Goal: Information Seeking & Learning: Learn about a topic

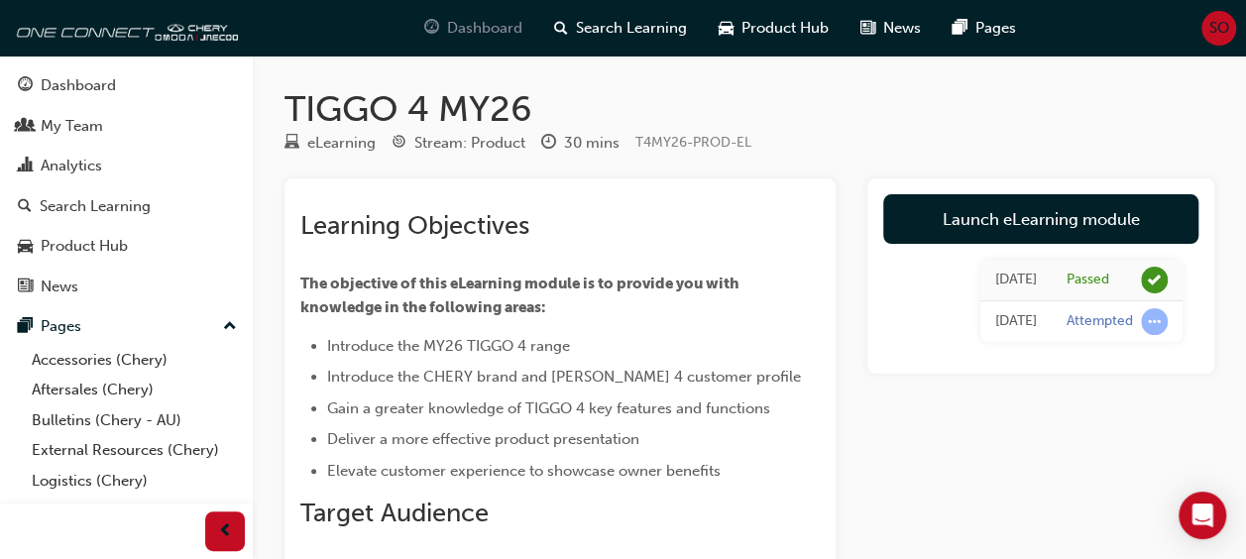
click at [444, 28] on div "Dashboard" at bounding box center [473, 28] width 130 height 41
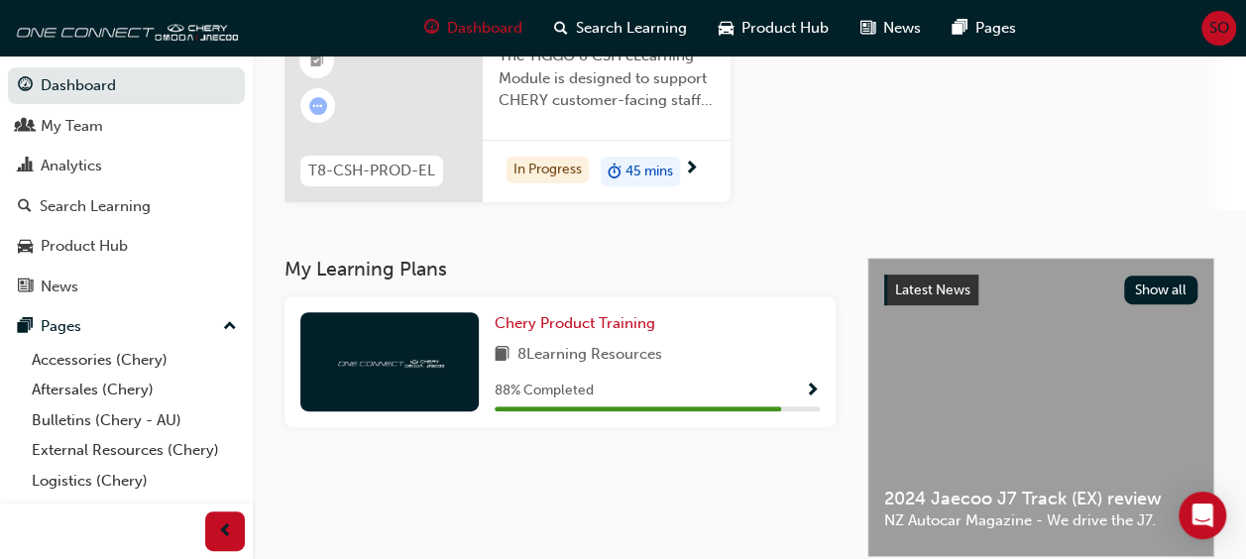
scroll to position [222, 0]
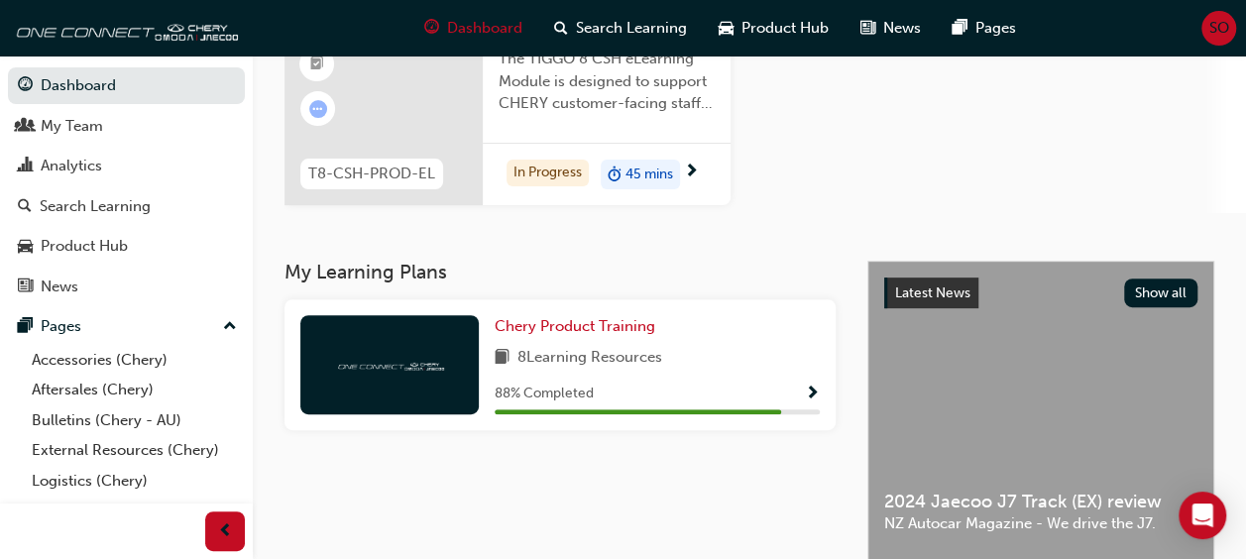
click at [402, 172] on span "T8-CSH-PROD-EL" at bounding box center [371, 174] width 127 height 23
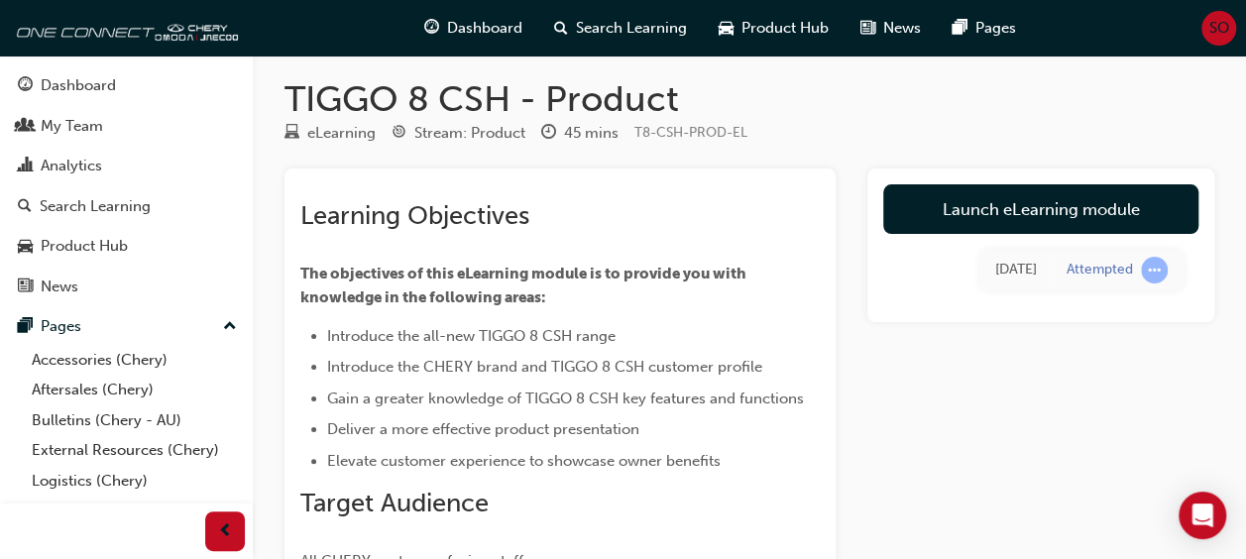
scroll to position [2, 0]
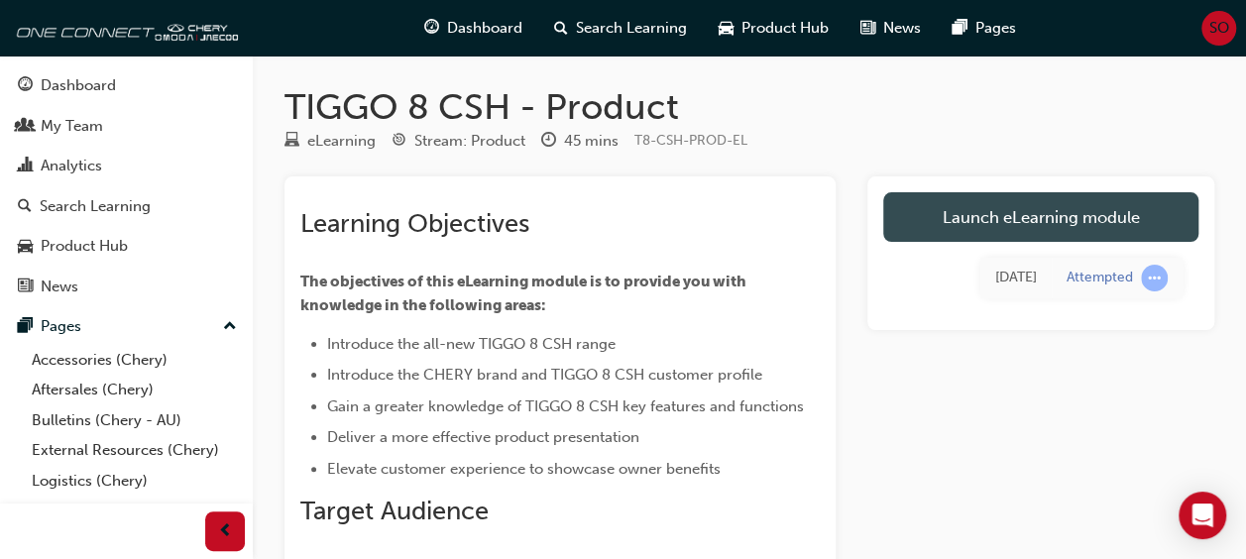
click at [1039, 212] on link "Launch eLearning module" at bounding box center [1040, 217] width 315 height 50
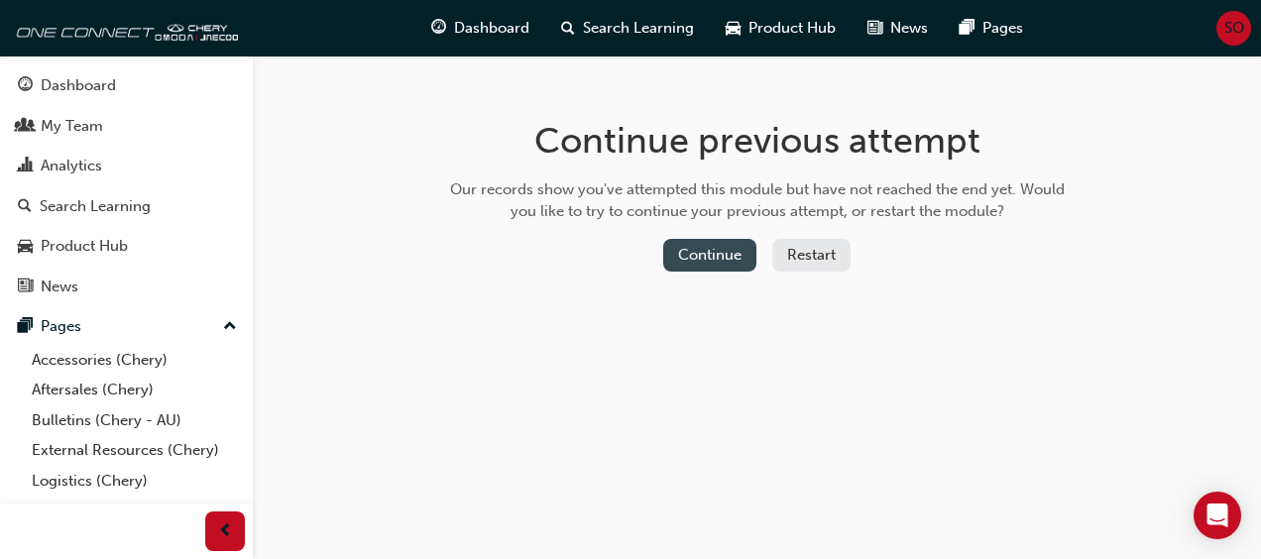
click at [696, 261] on button "Continue" at bounding box center [709, 255] width 93 height 33
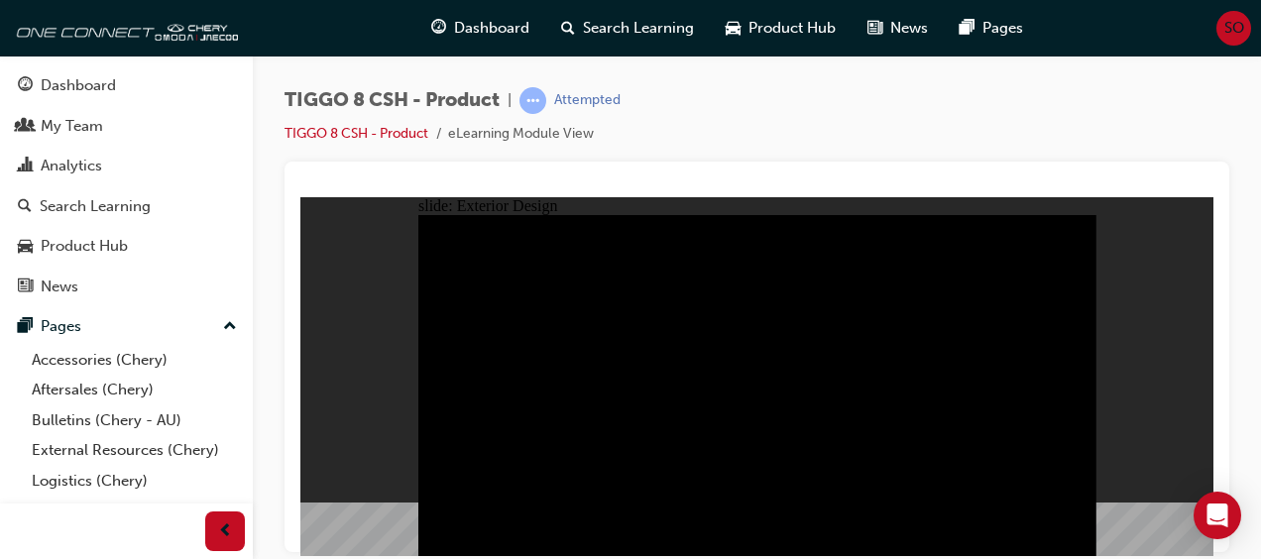
drag, startPoint x: 883, startPoint y: 335, endPoint x: 671, endPoint y: 396, distance: 220.6
drag, startPoint x: 607, startPoint y: 394, endPoint x: 846, endPoint y: 379, distance: 239.4
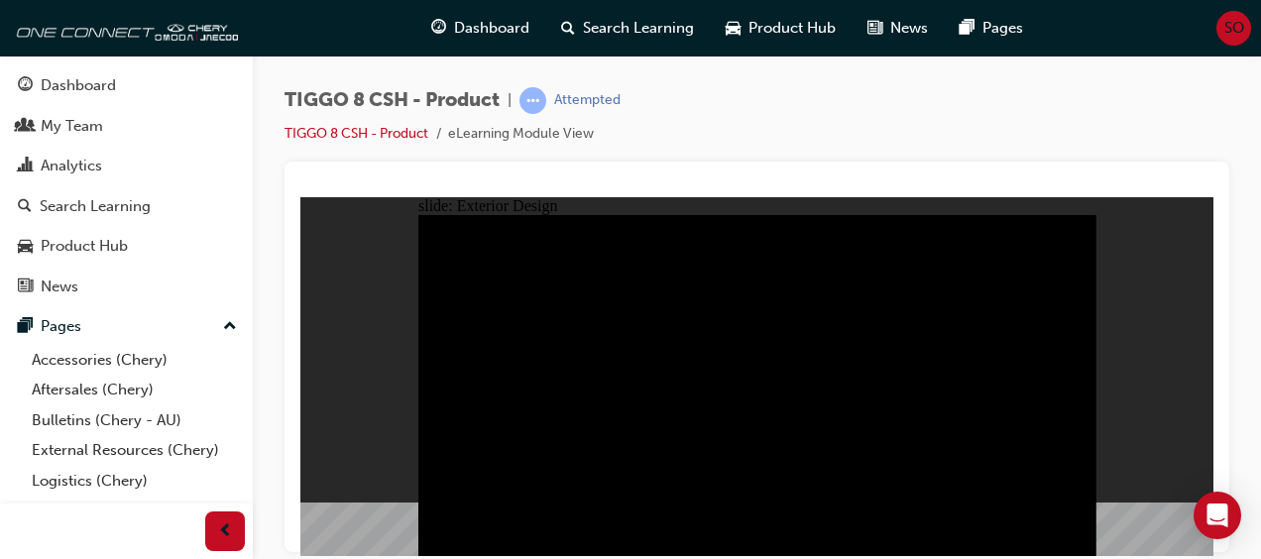
type input "18.65"
drag, startPoint x: 454, startPoint y: 242, endPoint x: 542, endPoint y: 244, distance: 88.3
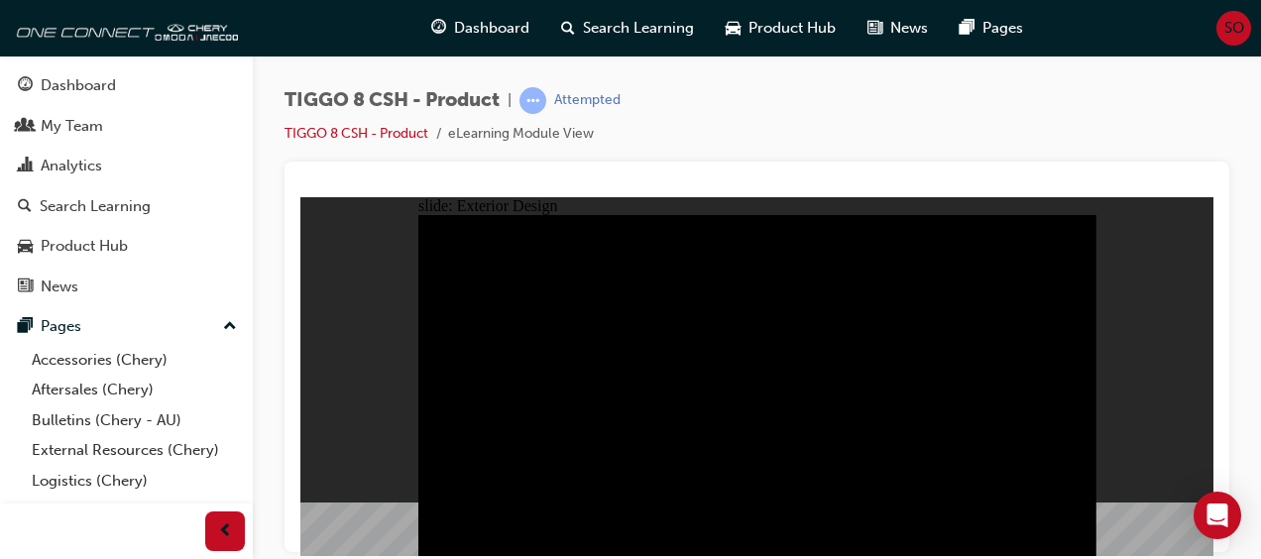
drag, startPoint x: 642, startPoint y: 463, endPoint x: 662, endPoint y: 366, distance: 99.2
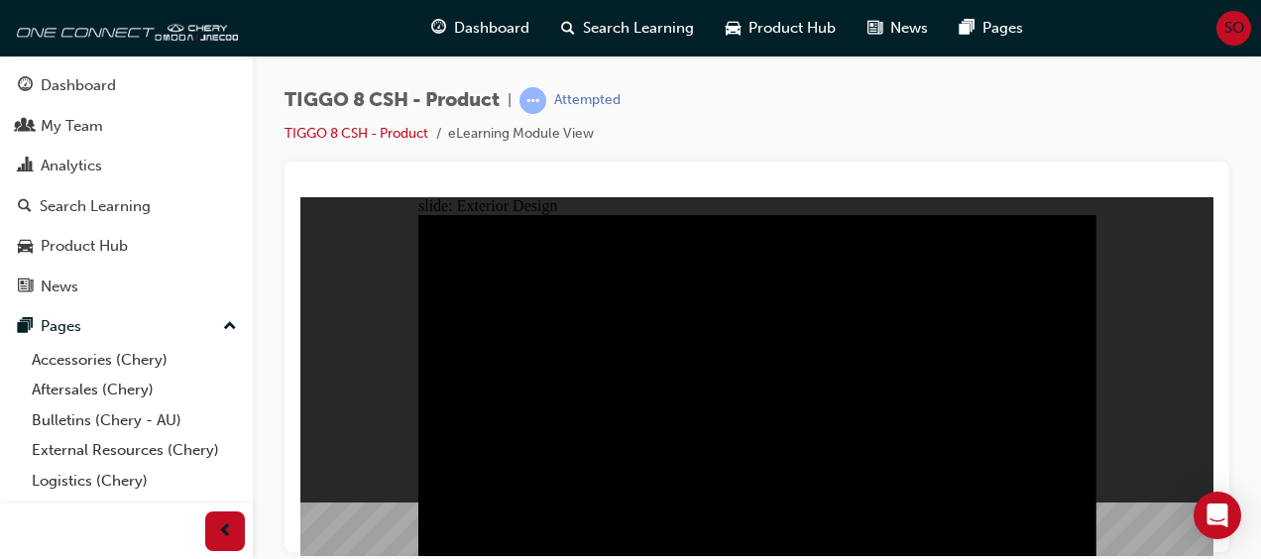
drag, startPoint x: 904, startPoint y: 296, endPoint x: 777, endPoint y: 308, distance: 127.5
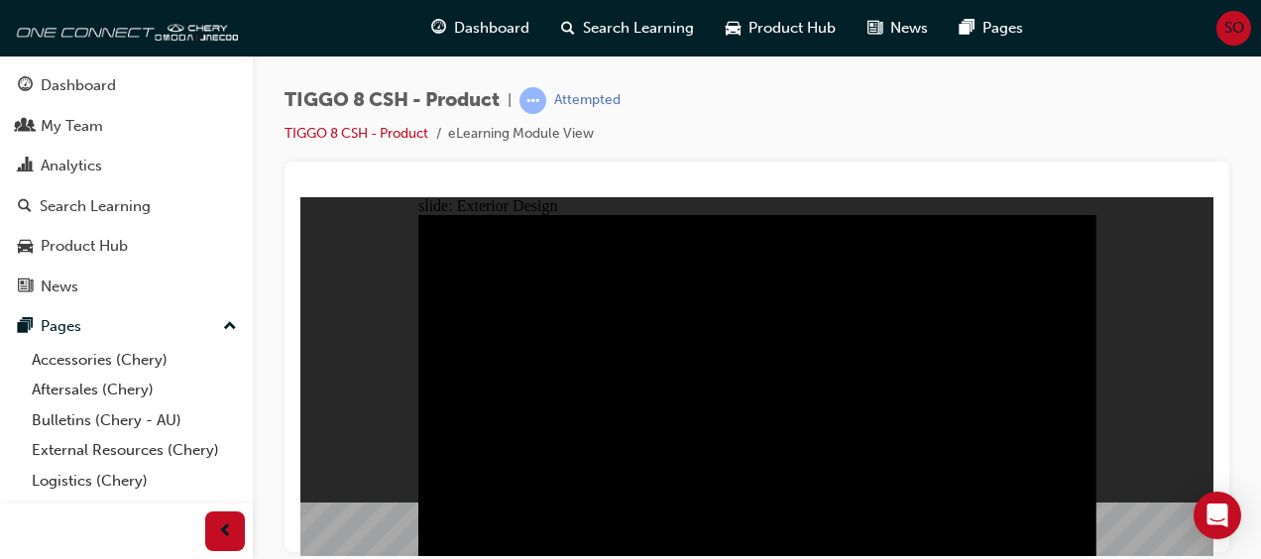
drag, startPoint x: 994, startPoint y: 331, endPoint x: 828, endPoint y: 340, distance: 166.8
drag, startPoint x: 527, startPoint y: 307, endPoint x: 496, endPoint y: 417, distance: 114.5
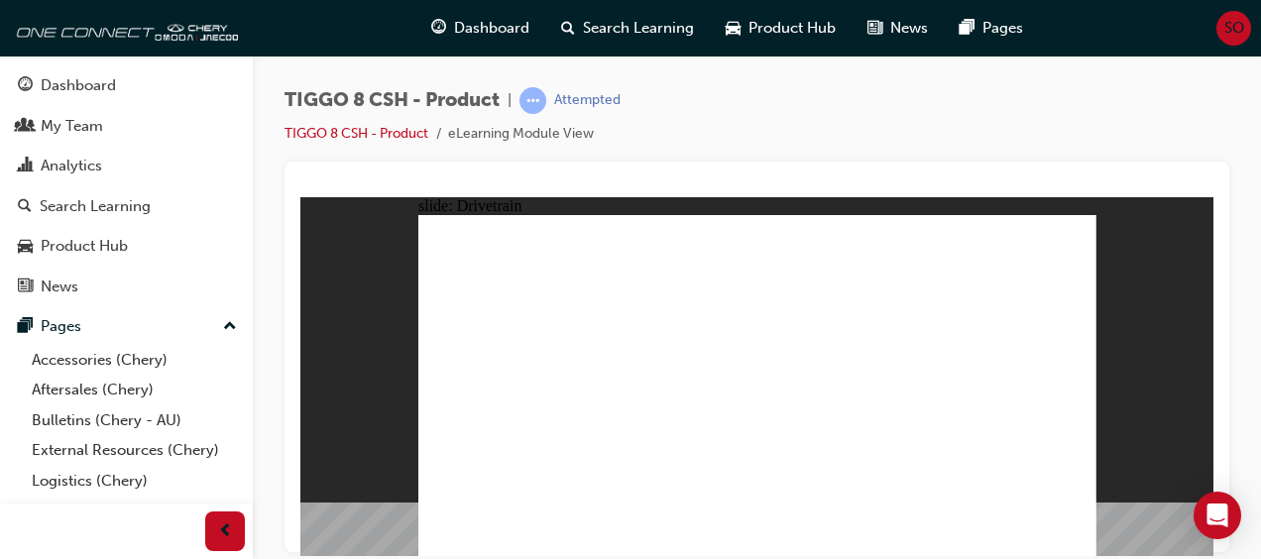
drag, startPoint x: 482, startPoint y: 362, endPoint x: 633, endPoint y: 361, distance: 151.7
type input "2"
drag, startPoint x: 607, startPoint y: 363, endPoint x: 504, endPoint y: 370, distance: 103.3
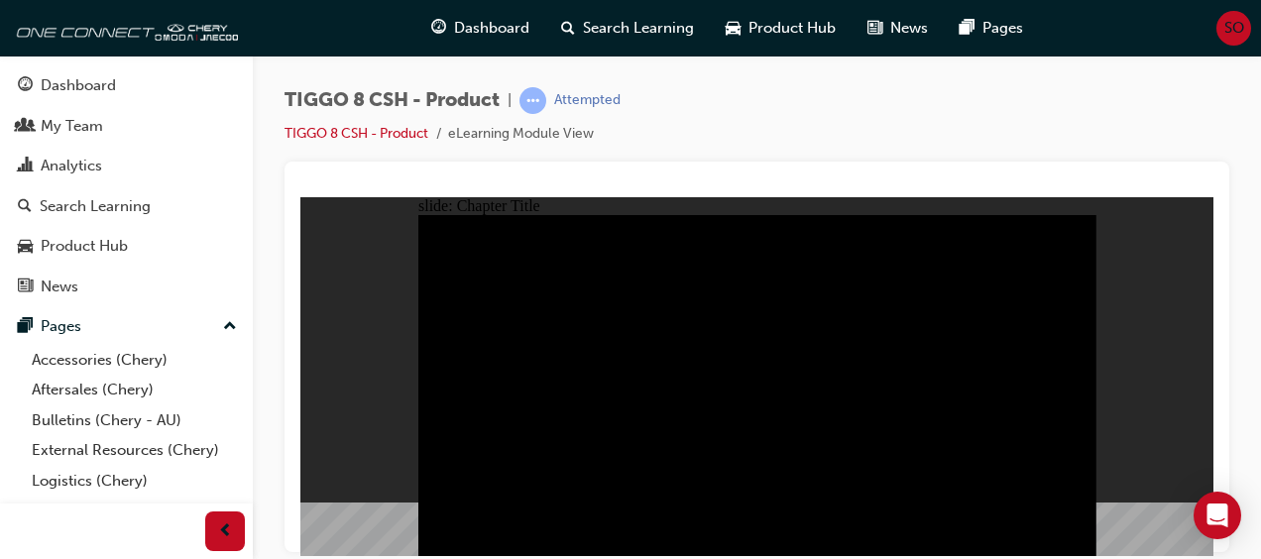
radio input "true"
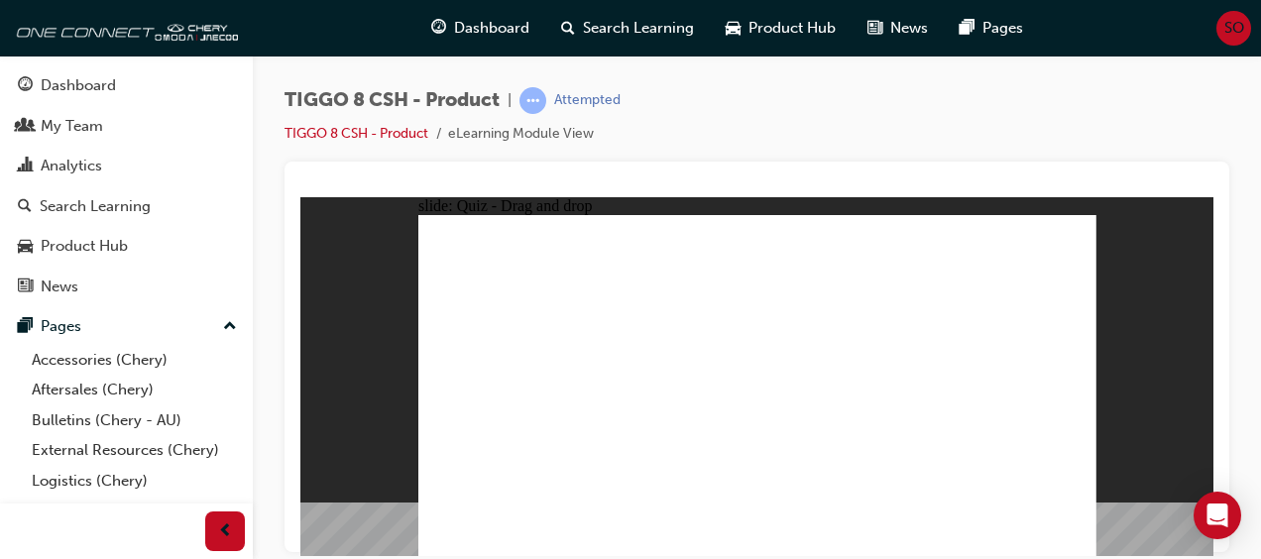
drag, startPoint x: 819, startPoint y: 323, endPoint x: 775, endPoint y: 422, distance: 108.3
drag, startPoint x: 945, startPoint y: 313, endPoint x: 1018, endPoint y: 394, distance: 108.8
drag, startPoint x: 841, startPoint y: 249, endPoint x: 597, endPoint y: 415, distance: 295.3
drag, startPoint x: 1000, startPoint y: 245, endPoint x: 886, endPoint y: 402, distance: 193.7
drag, startPoint x: 729, startPoint y: 245, endPoint x: 498, endPoint y: 405, distance: 281.3
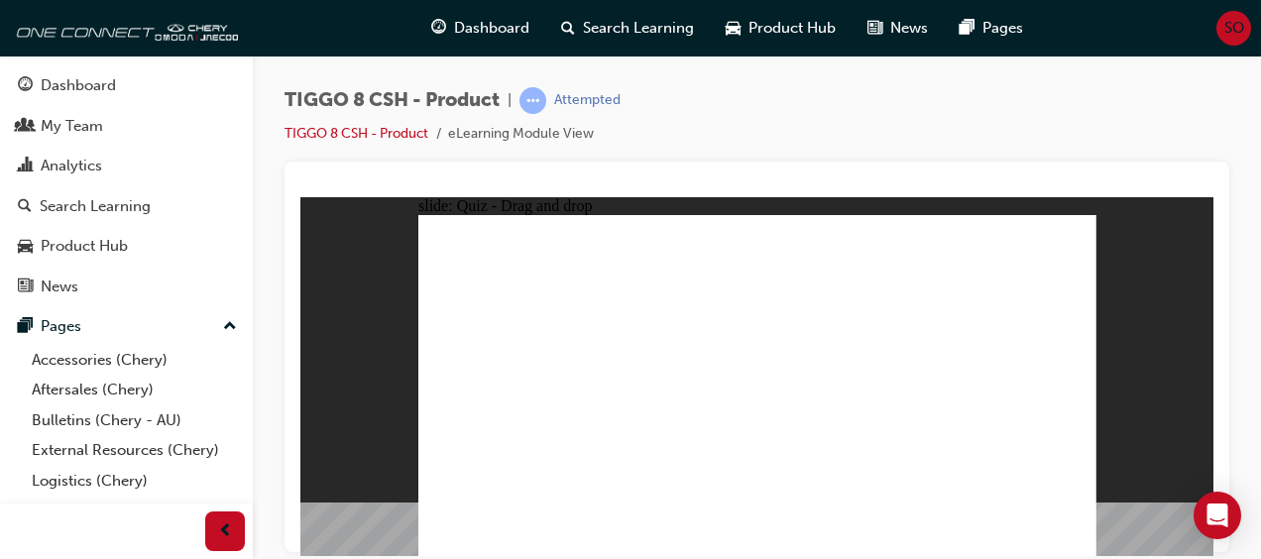
checkbox input "true"
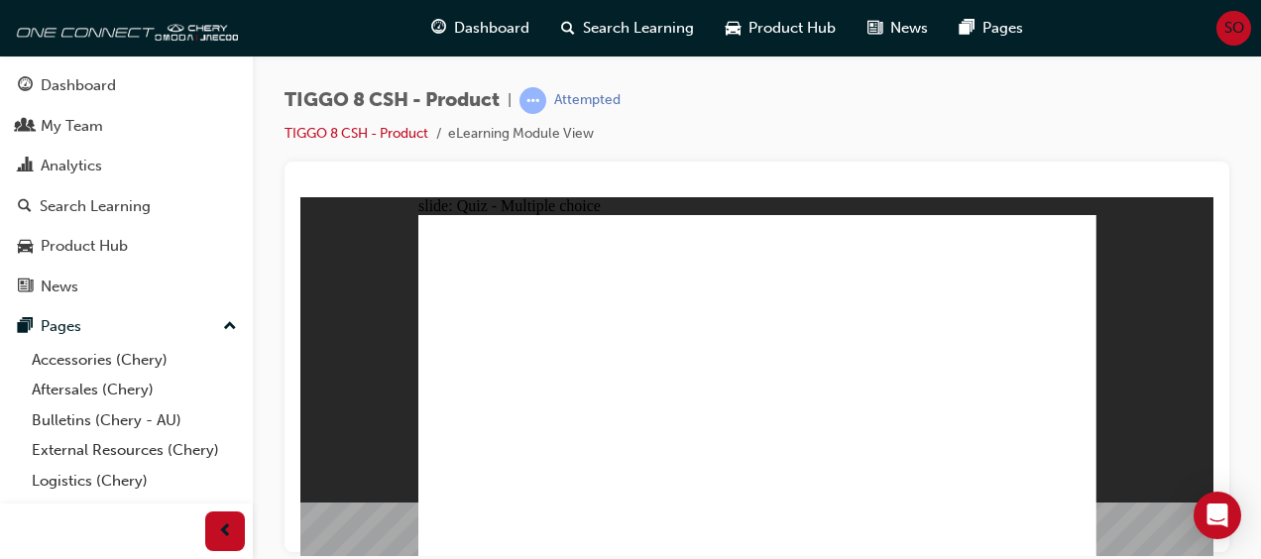
radio input "true"
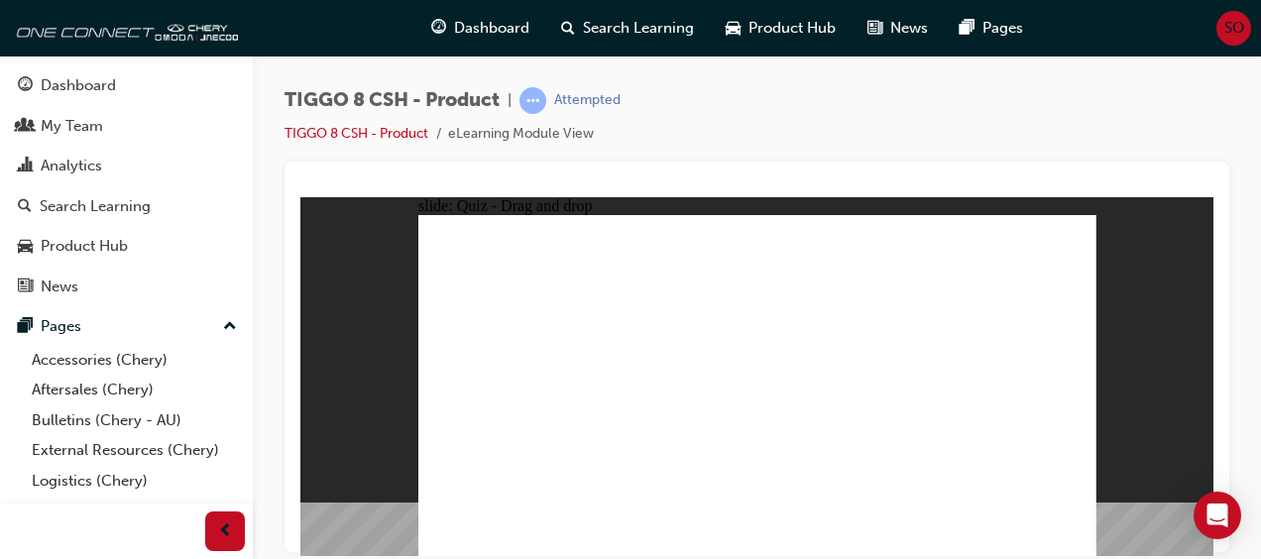
drag, startPoint x: 746, startPoint y: 241, endPoint x: 581, endPoint y: 461, distance: 274.8
drag, startPoint x: 888, startPoint y: 245, endPoint x: 841, endPoint y: 425, distance: 186.6
drag, startPoint x: 973, startPoint y: 245, endPoint x: 758, endPoint y: 421, distance: 277.5
drag, startPoint x: 745, startPoint y: 244, endPoint x: 504, endPoint y: 405, distance: 290.1
drag, startPoint x: 874, startPoint y: 288, endPoint x: 804, endPoint y: 429, distance: 157.4
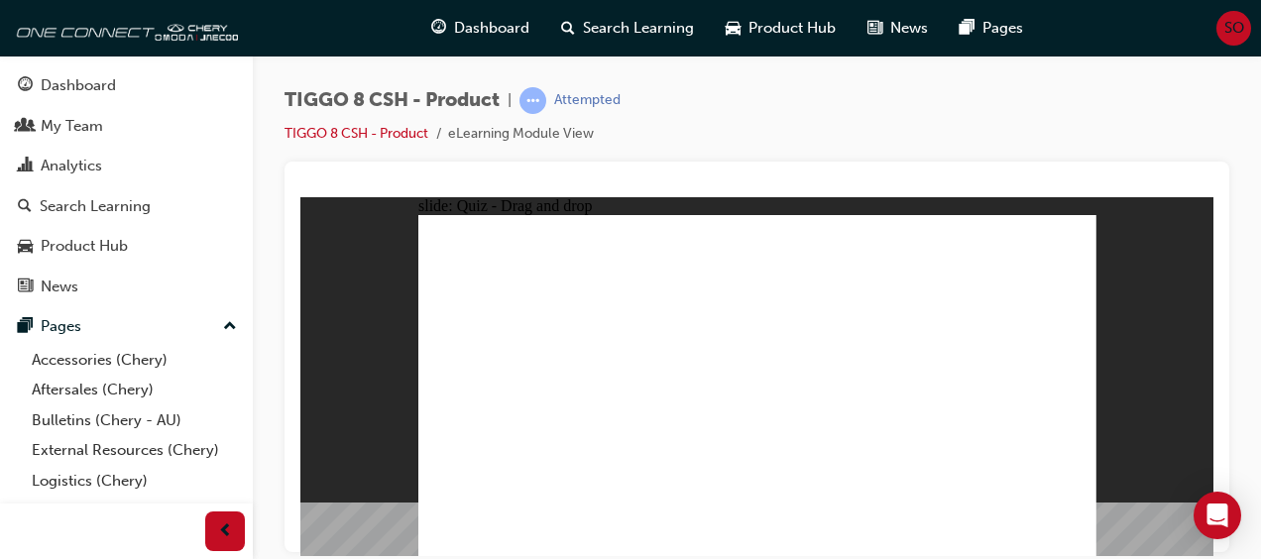
drag, startPoint x: 912, startPoint y: 271, endPoint x: 930, endPoint y: 417, distance: 147.8
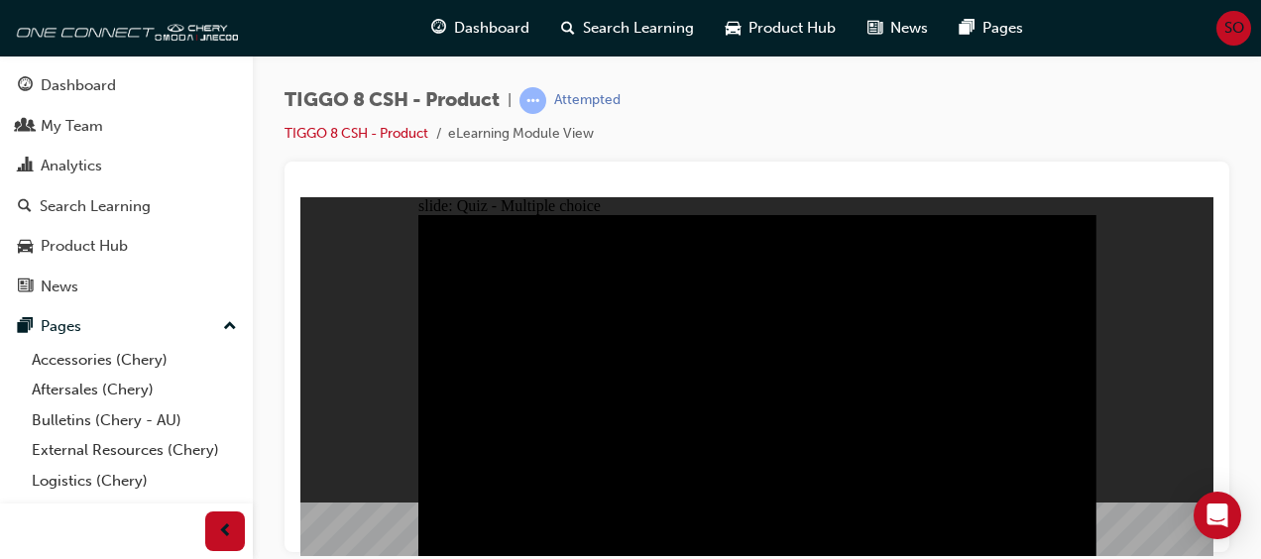
radio input "true"
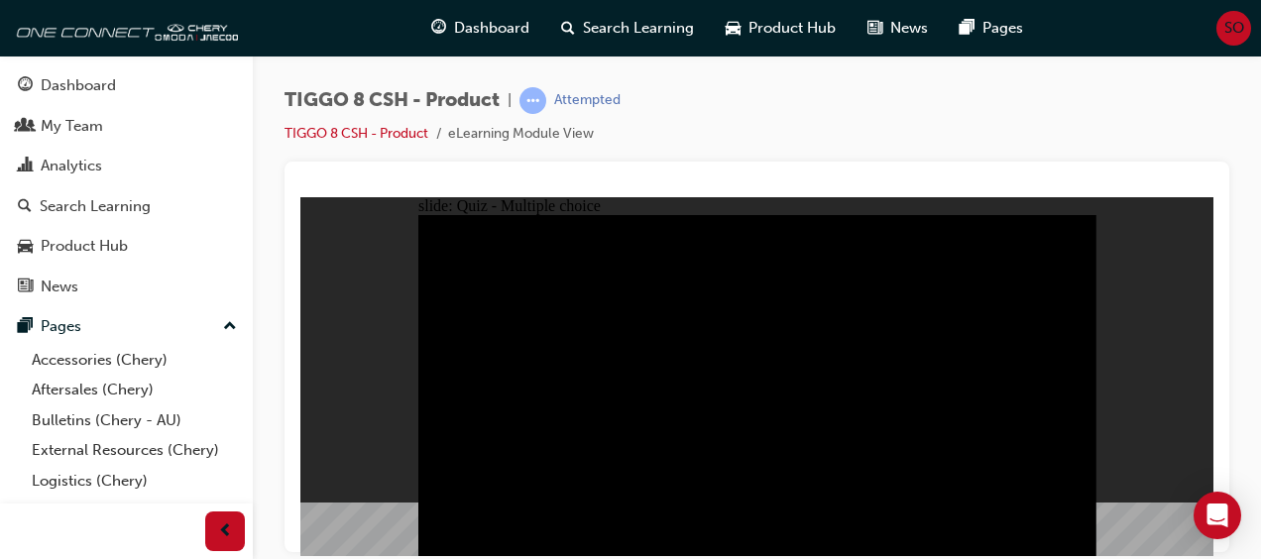
radio input "true"
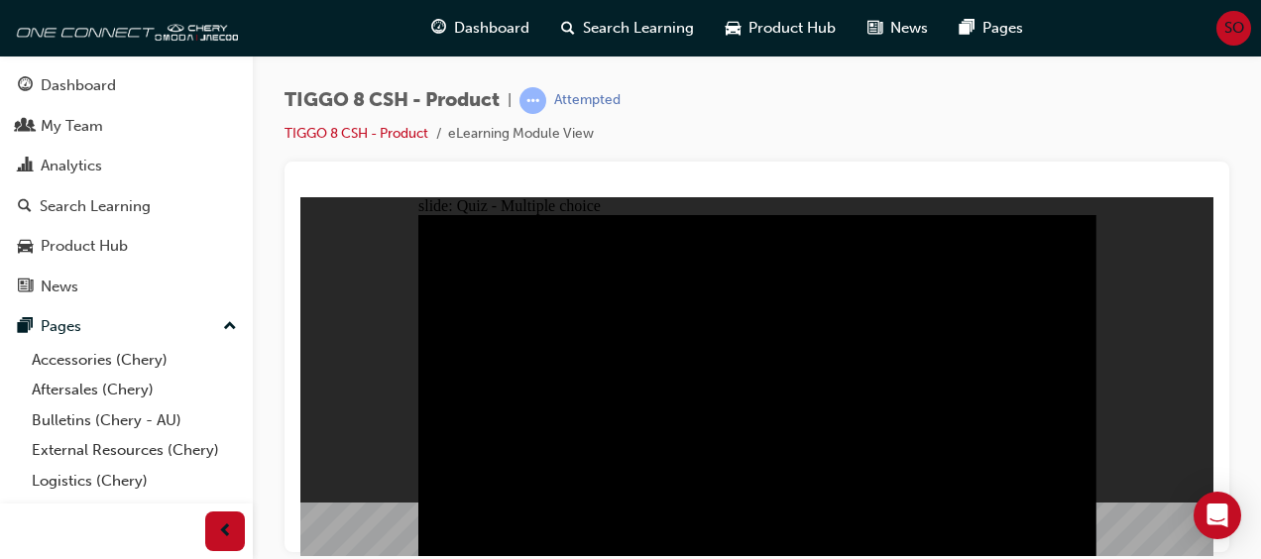
checkbox input "true"
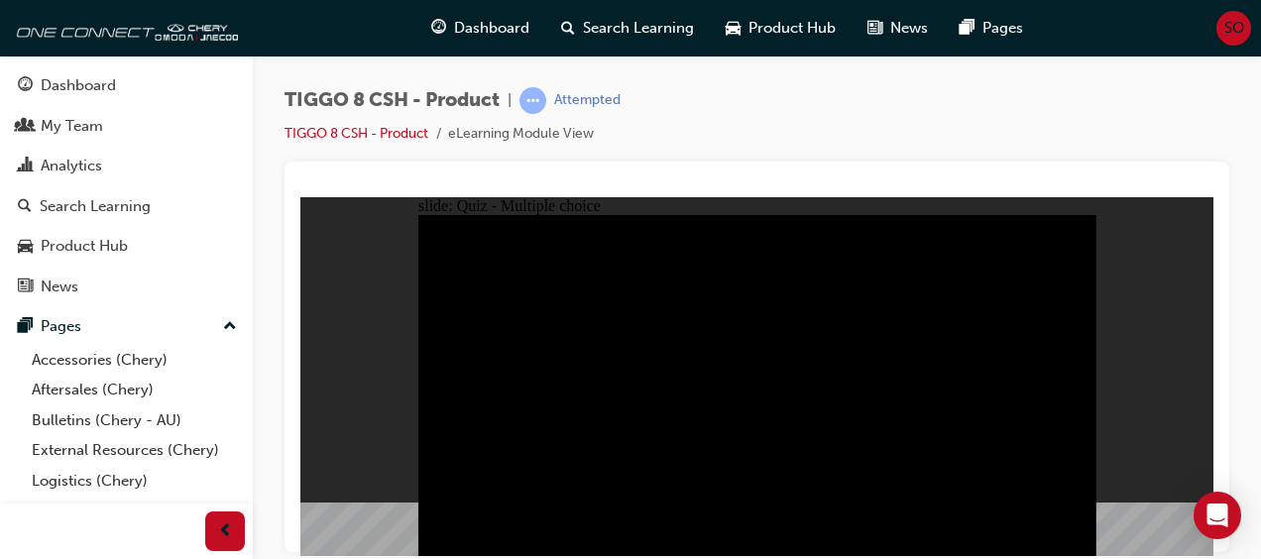
checkbox input "true"
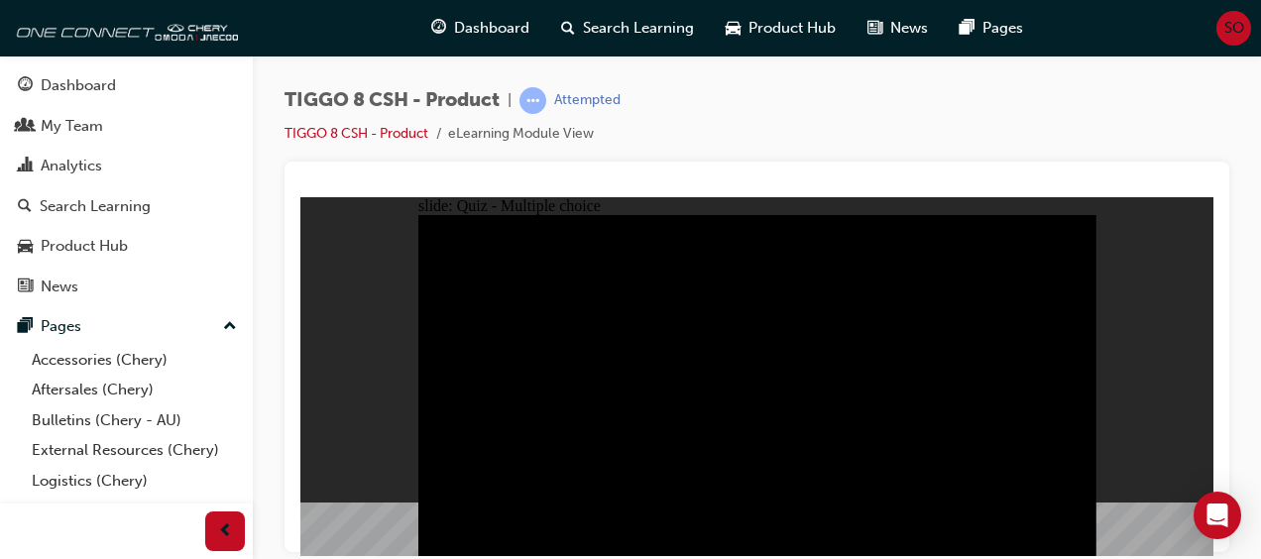
checkbox input "true"
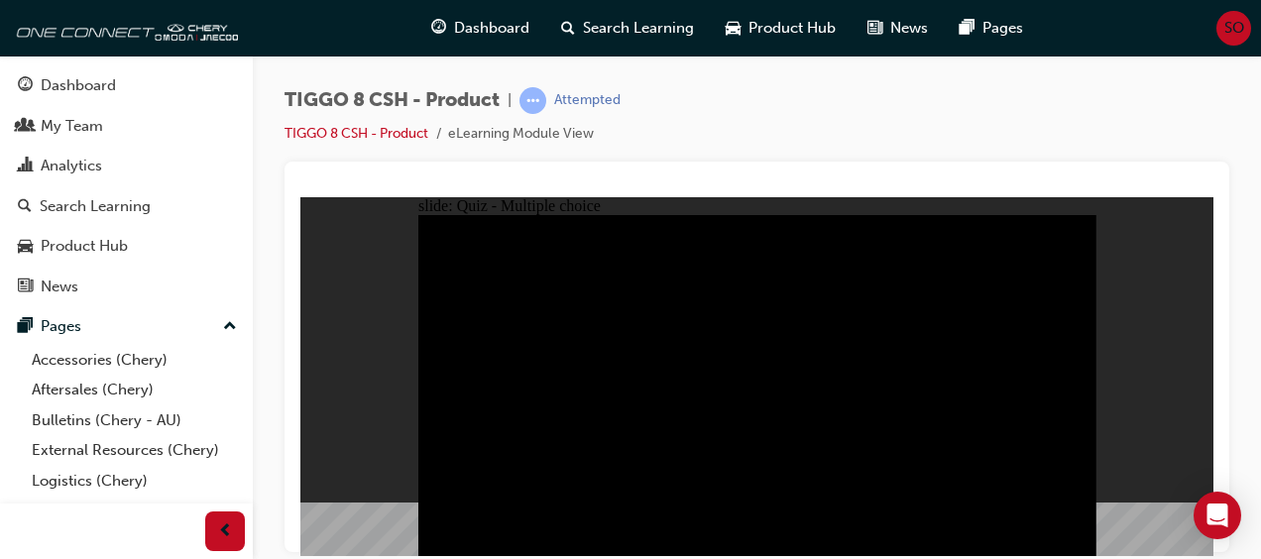
checkbox input "true"
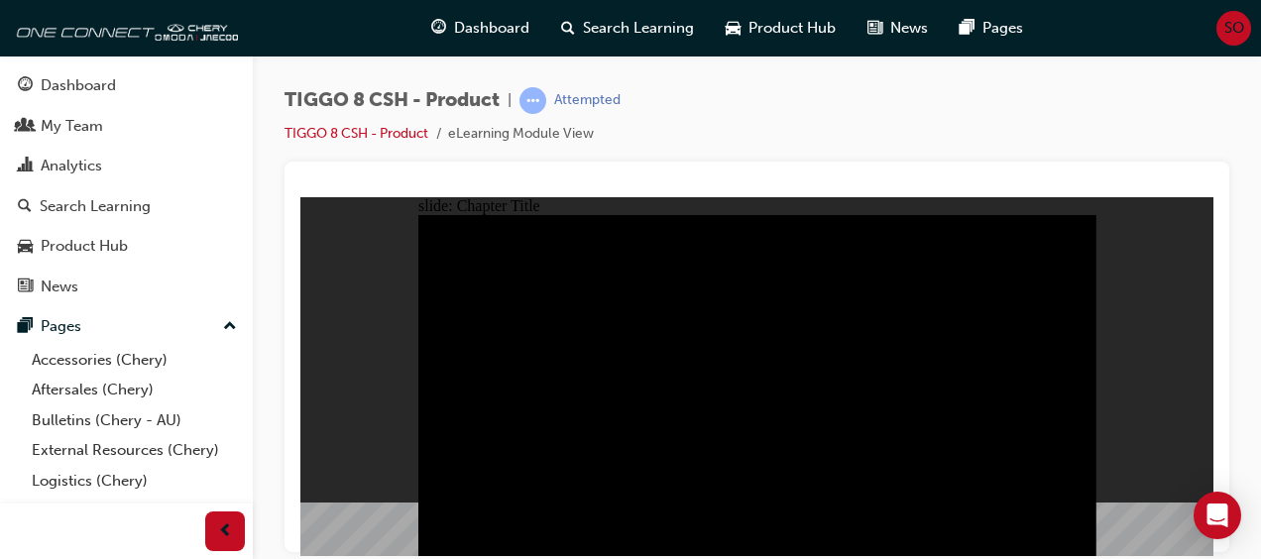
radio input "true"
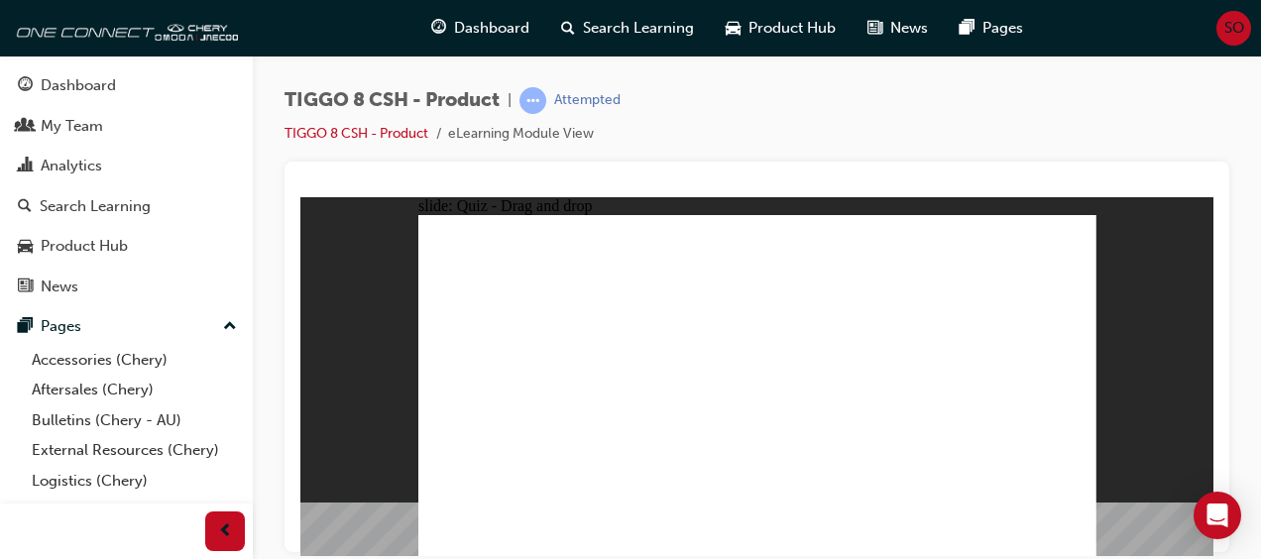
drag, startPoint x: 934, startPoint y: 326, endPoint x: 1025, endPoint y: 403, distance: 119.6
drag, startPoint x: 853, startPoint y: 329, endPoint x: 802, endPoint y: 402, distance: 89.1
drag, startPoint x: 724, startPoint y: 262, endPoint x: 888, endPoint y: 412, distance: 223.1
drag, startPoint x: 864, startPoint y: 260, endPoint x: 615, endPoint y: 409, distance: 291.2
drag, startPoint x: 1003, startPoint y: 248, endPoint x: 484, endPoint y: 402, distance: 542.0
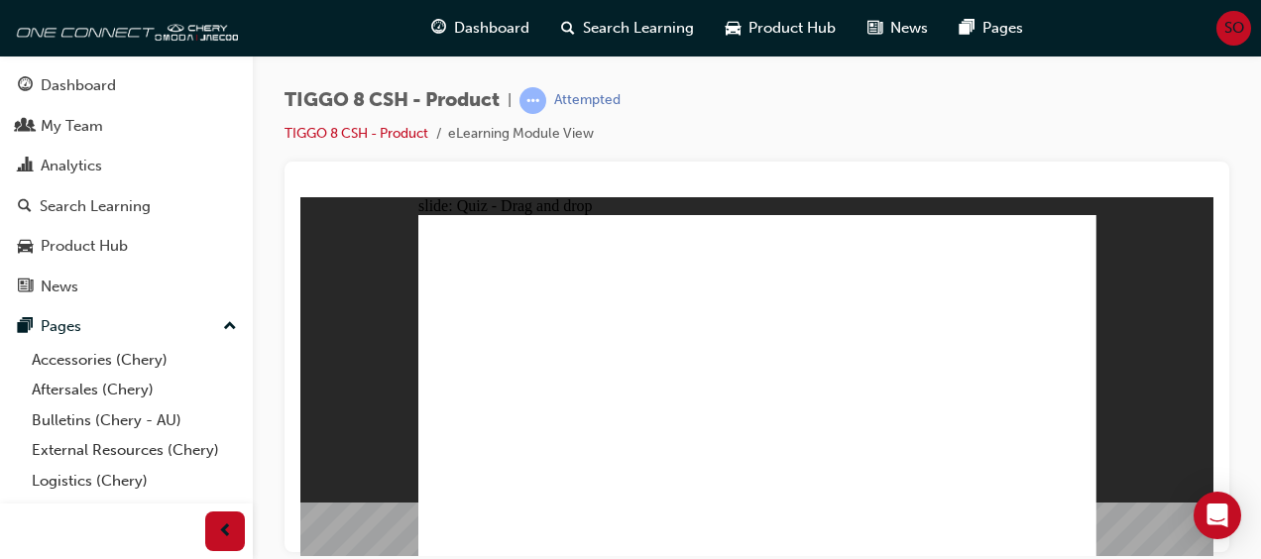
checkbox input "true"
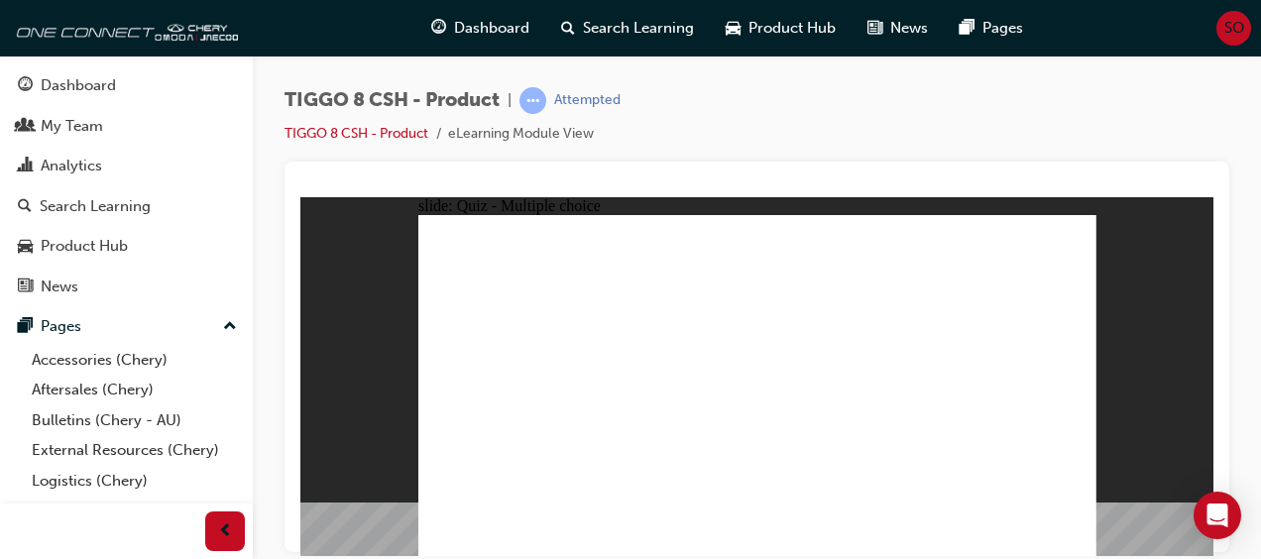
radio input "true"
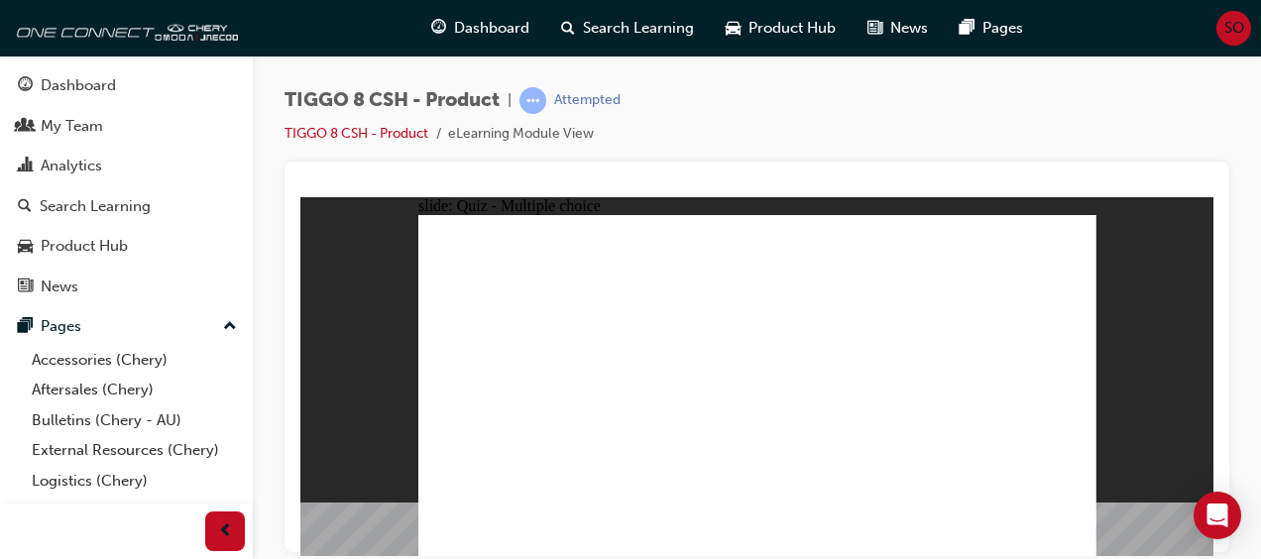
drag, startPoint x: 912, startPoint y: 294, endPoint x: 888, endPoint y: 418, distance: 126.2
drag, startPoint x: 1030, startPoint y: 248, endPoint x: 966, endPoint y: 405, distance: 170.3
drag, startPoint x: 864, startPoint y: 243, endPoint x: 773, endPoint y: 441, distance: 218.2
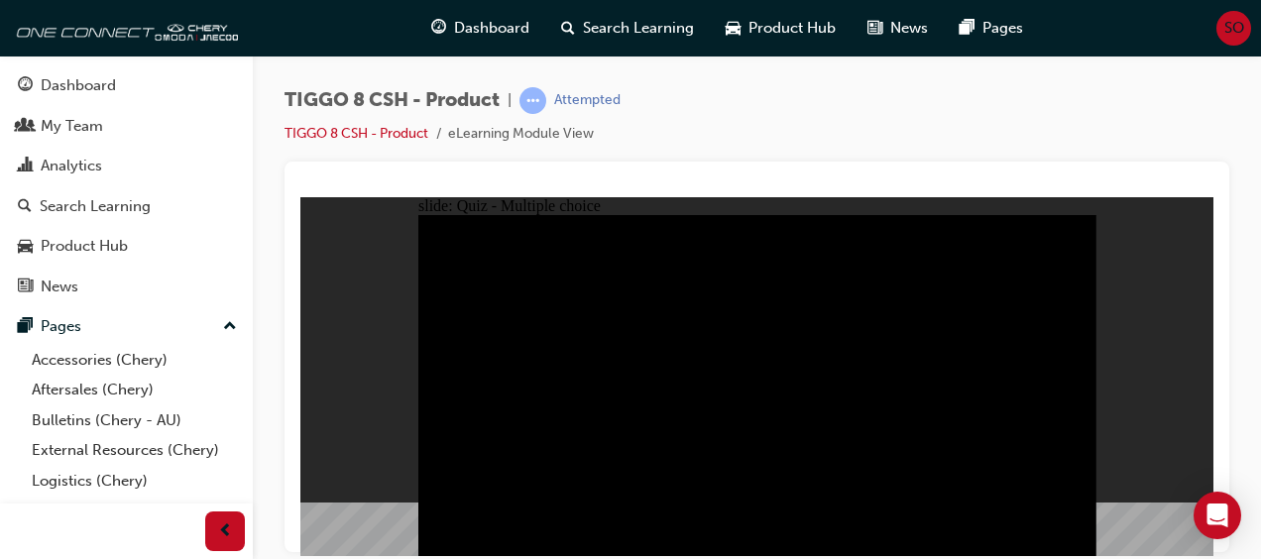
radio input "true"
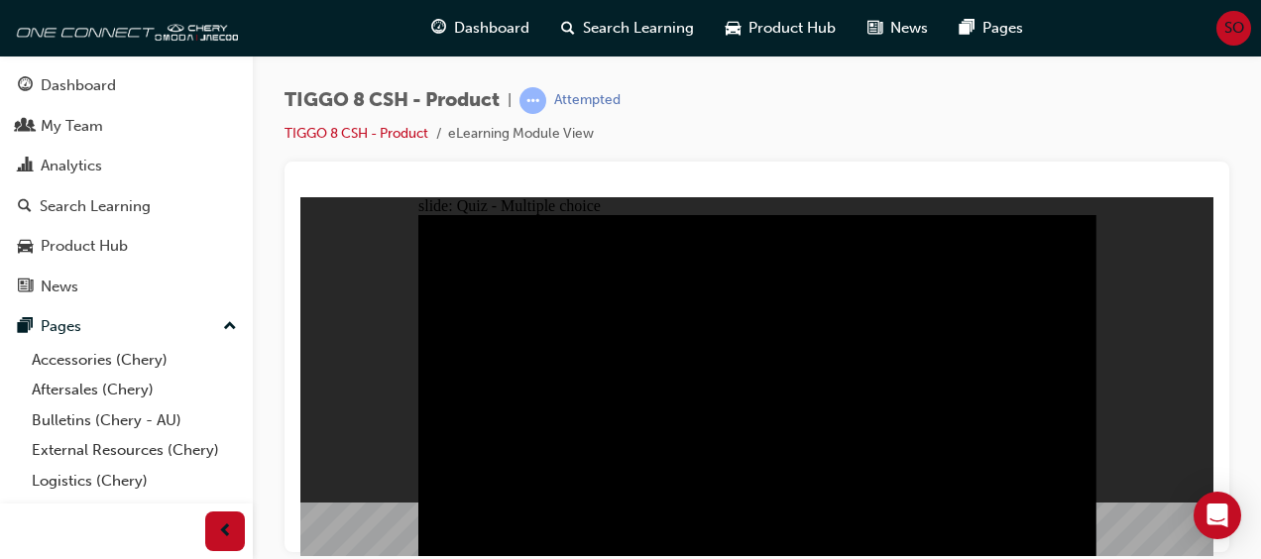
radio input "true"
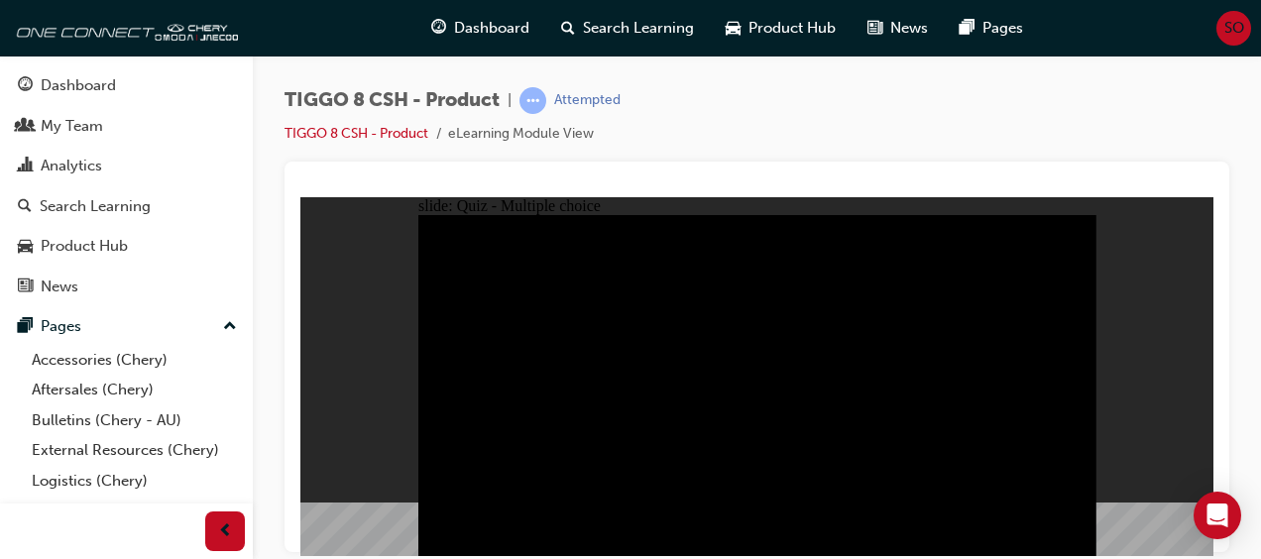
checkbox input "true"
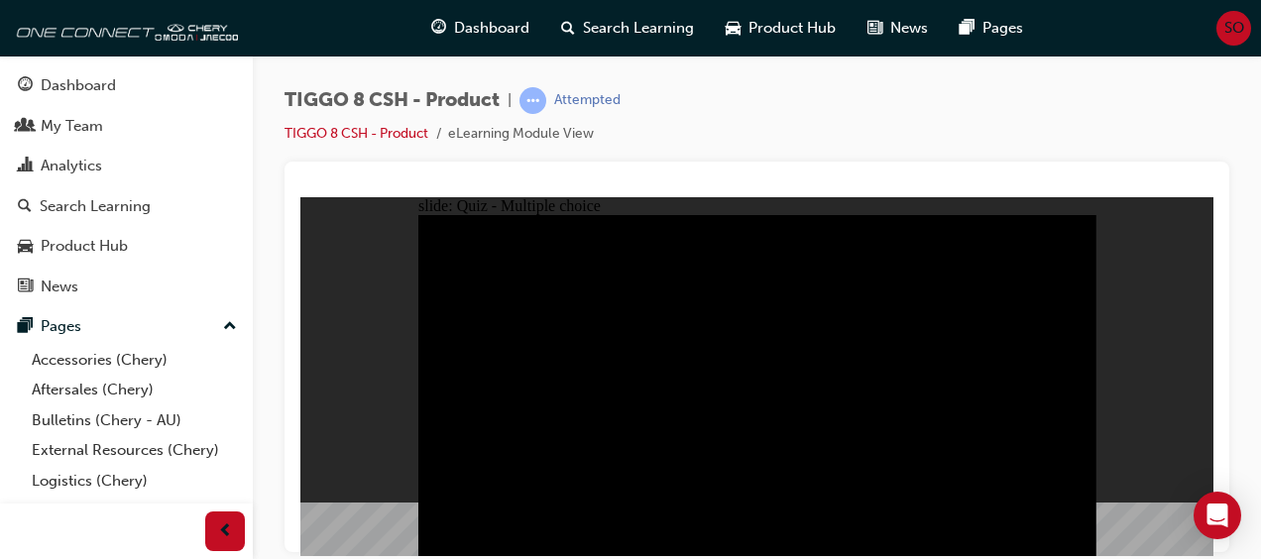
checkbox input "true"
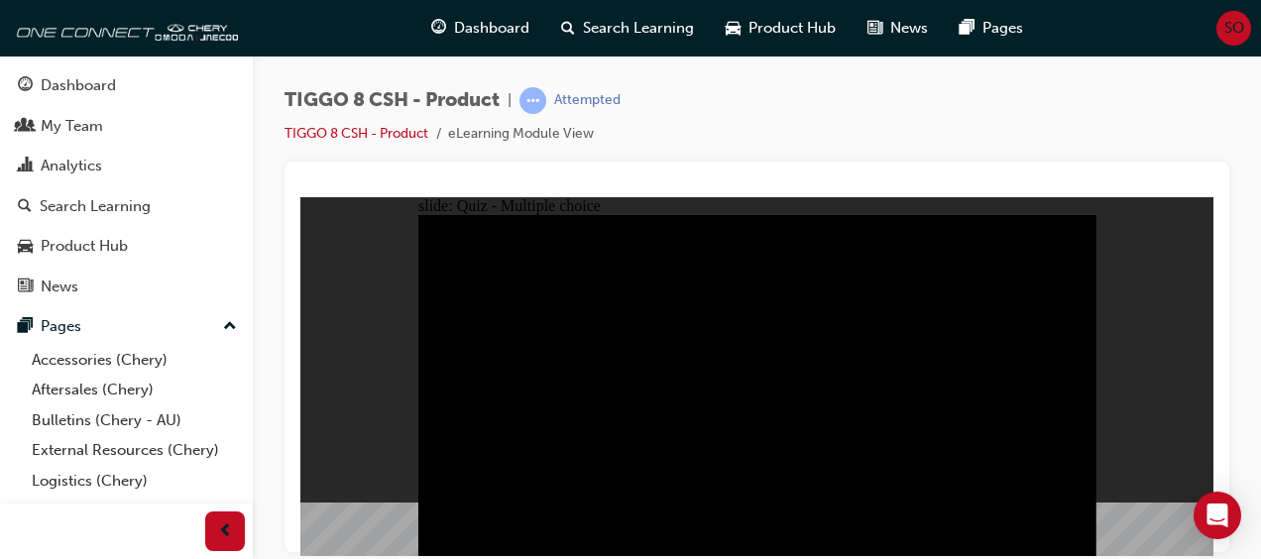
checkbox input "true"
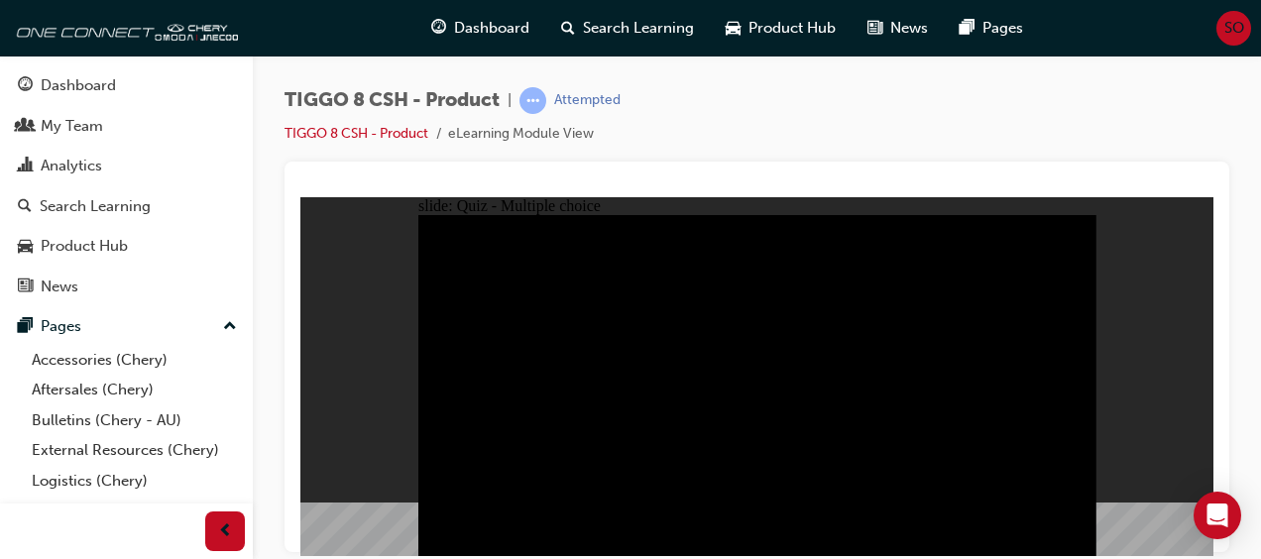
checkbox input "true"
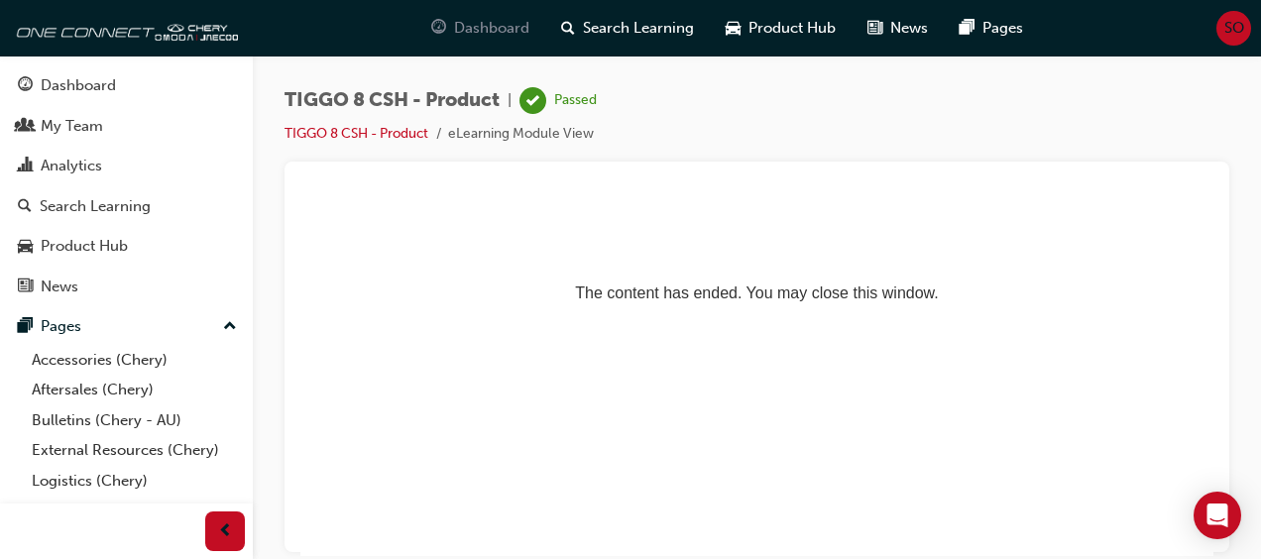
click at [481, 28] on span "Dashboard" at bounding box center [491, 28] width 75 height 23
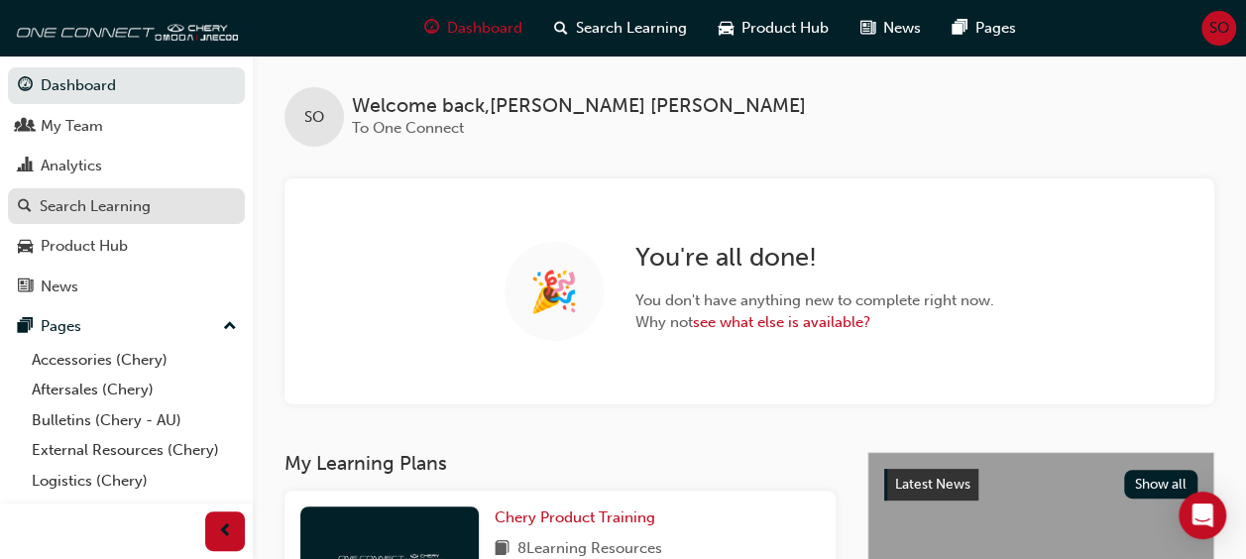
click at [85, 212] on div "Search Learning" at bounding box center [95, 206] width 111 height 23
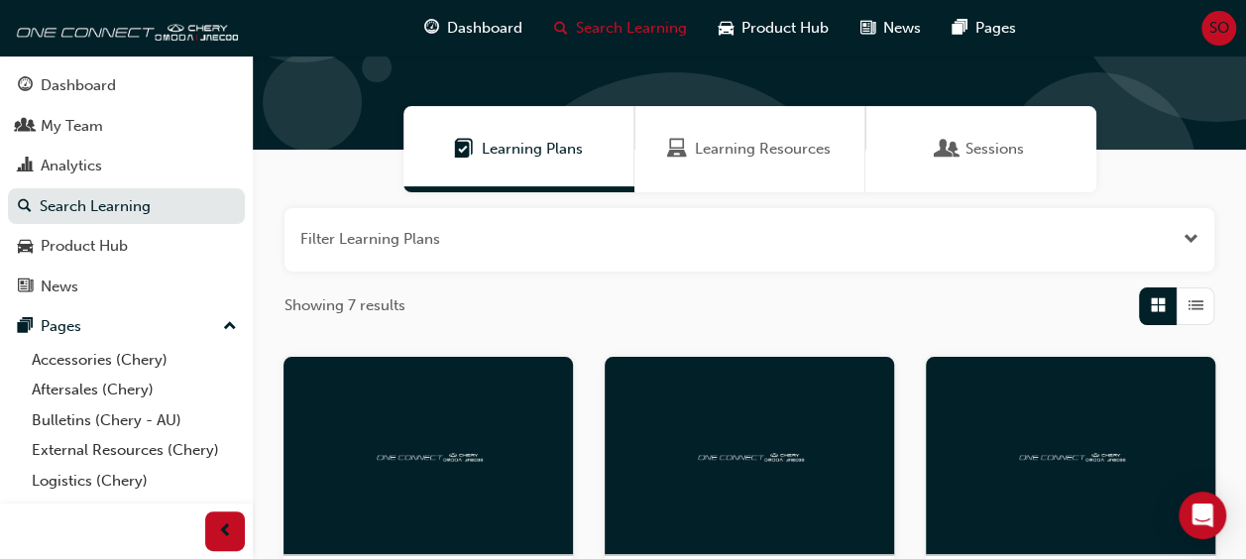
scroll to position [101, 0]
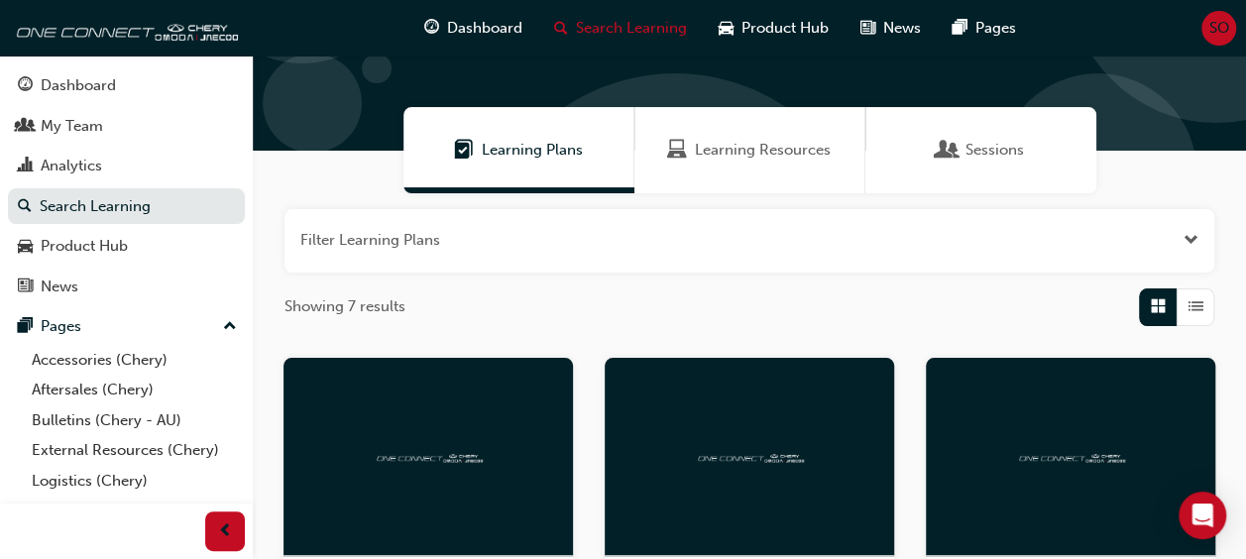
click at [507, 145] on span "Learning Plans" at bounding box center [532, 150] width 101 height 23
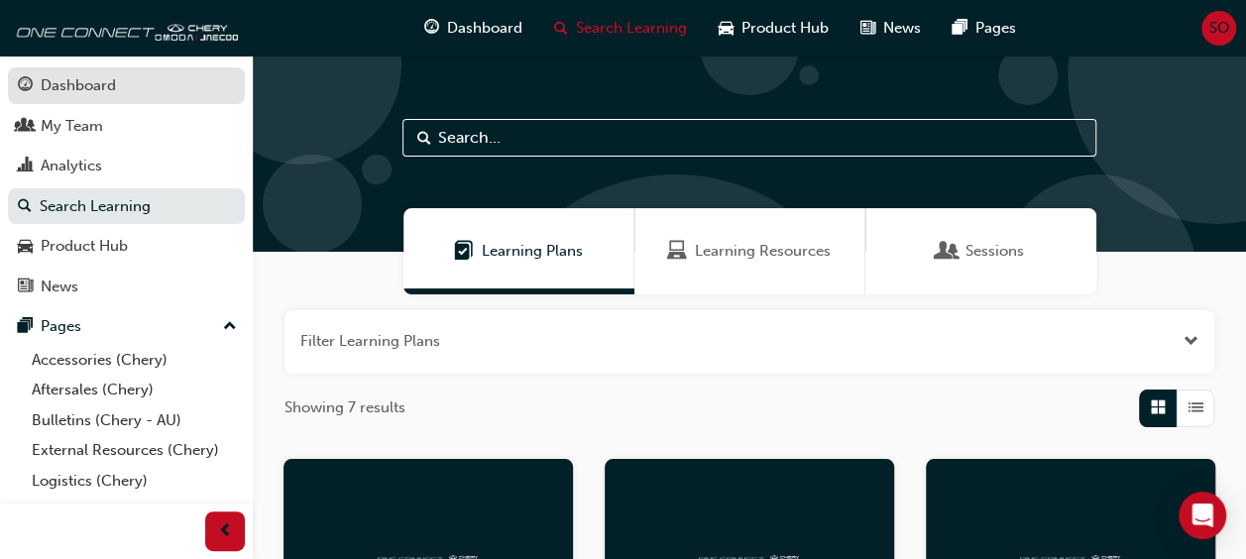
click at [77, 87] on div "Dashboard" at bounding box center [78, 85] width 75 height 23
